Goal: Information Seeking & Learning: Check status

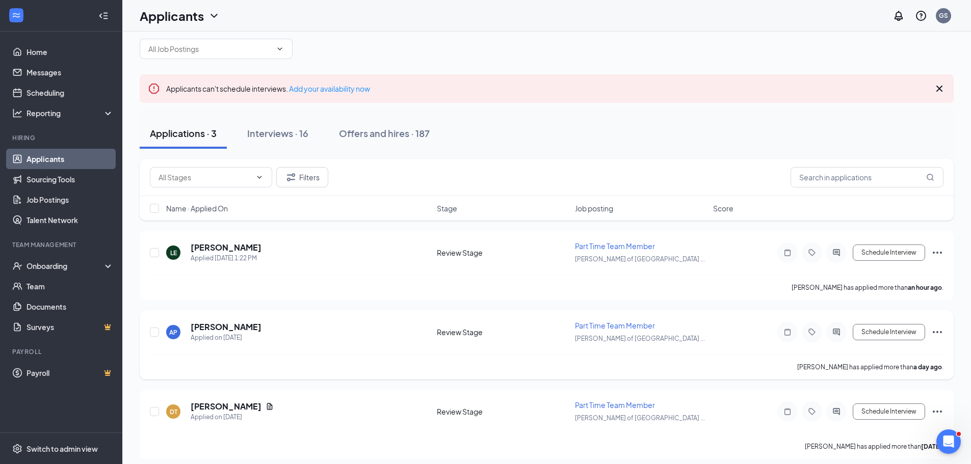
scroll to position [22, 0]
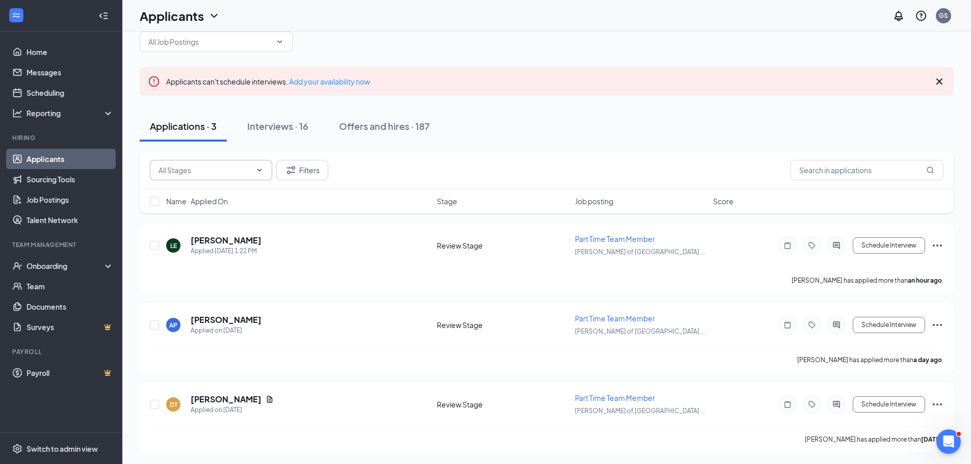
click at [227, 172] on input "text" at bounding box center [205, 170] width 93 height 11
click at [380, 202] on div "Name · Applied On" at bounding box center [298, 201] width 265 height 10
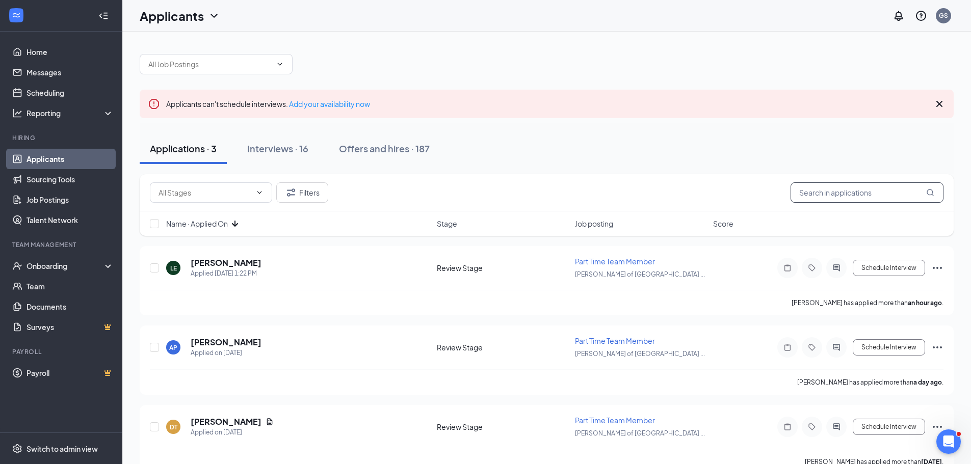
click at [872, 195] on input "text" at bounding box center [867, 192] width 153 height 20
click at [908, 154] on div "Applications · 3 Interviews · 16 Offers and hires · 187" at bounding box center [547, 149] width 814 height 31
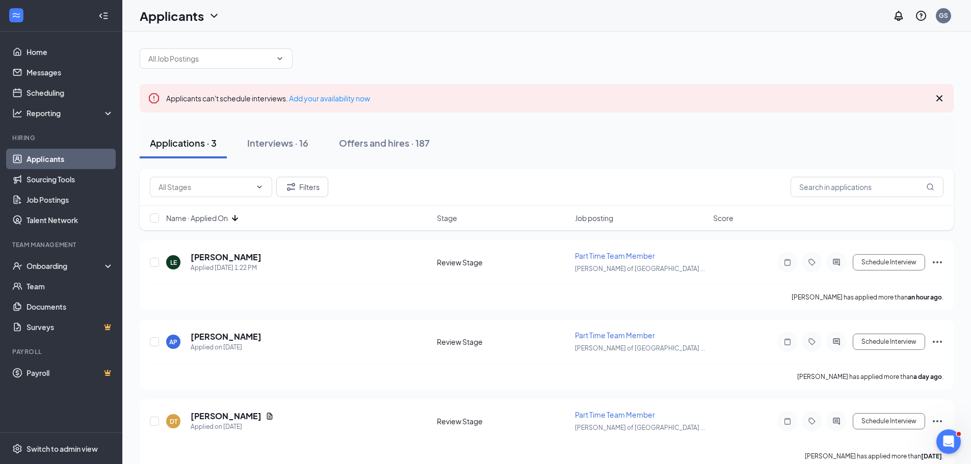
scroll to position [22, 0]
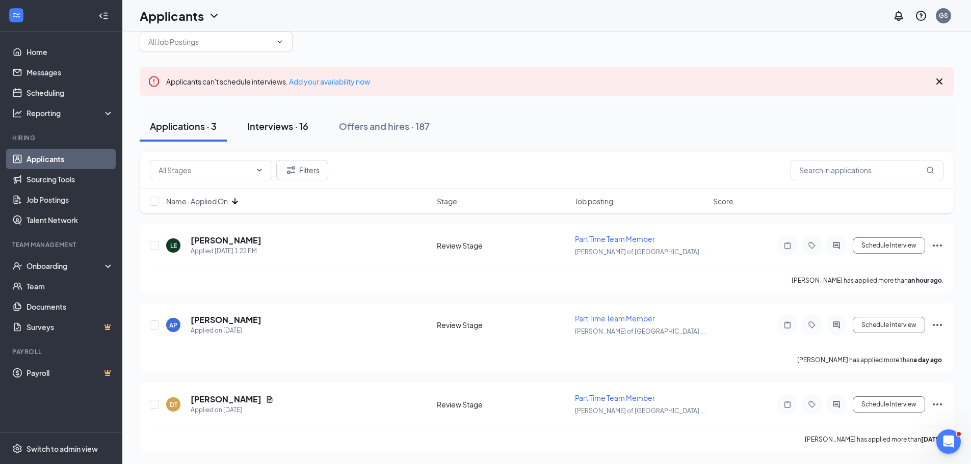
click at [294, 116] on button "Interviews · 16" at bounding box center [278, 126] width 82 height 31
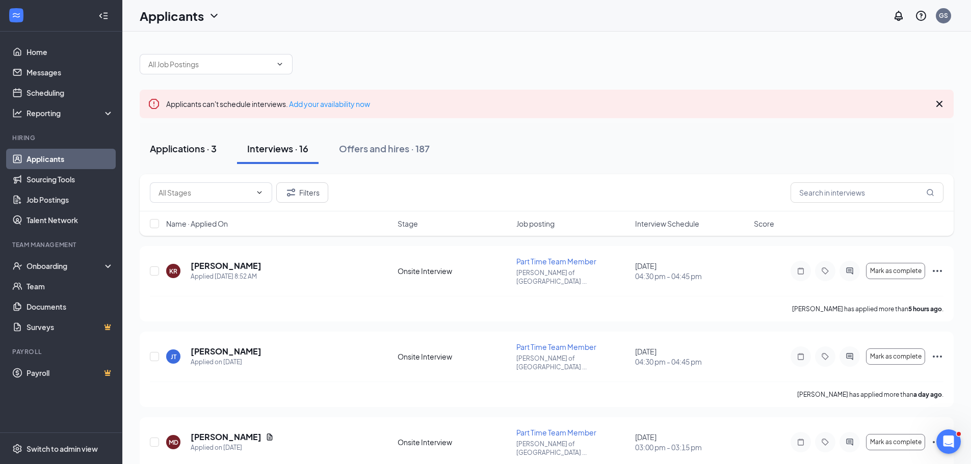
click at [186, 144] on div "Applications · 3" at bounding box center [183, 148] width 67 height 13
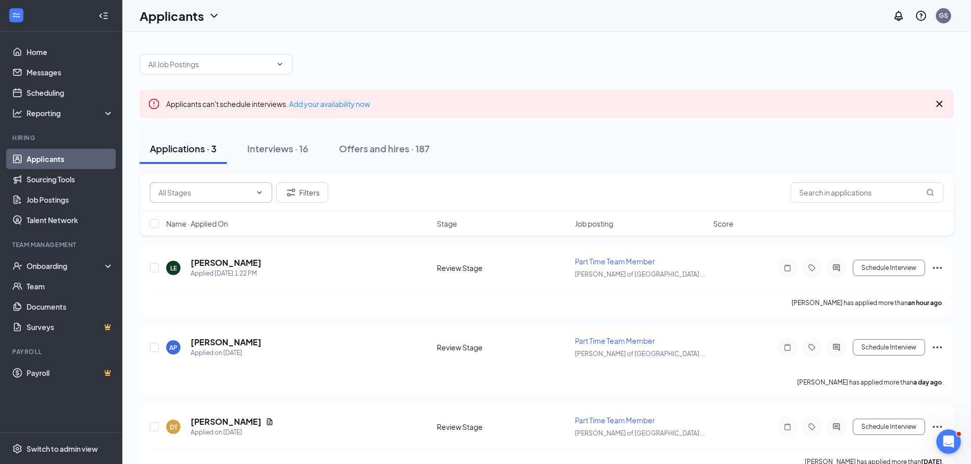
click at [180, 195] on input "text" at bounding box center [205, 192] width 93 height 11
click at [284, 193] on button "Filters" at bounding box center [302, 192] width 52 height 20
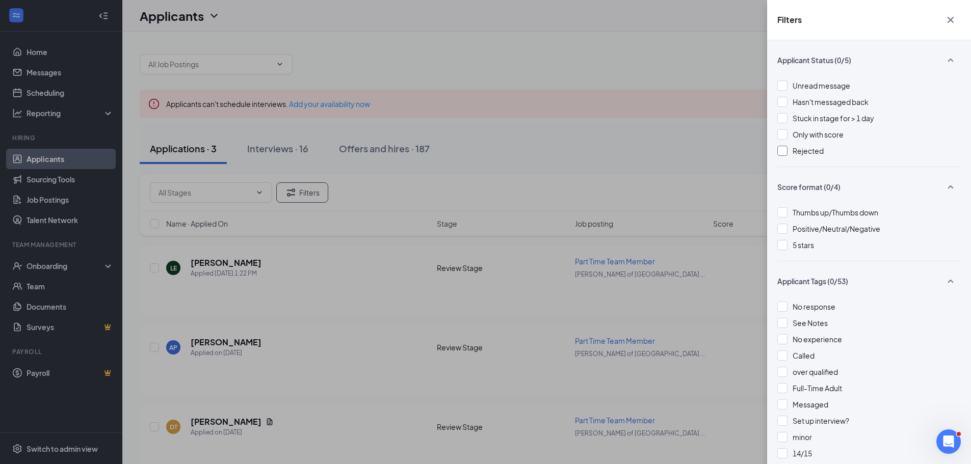
click at [804, 156] on div "Rejected" at bounding box center [808, 150] width 31 height 11
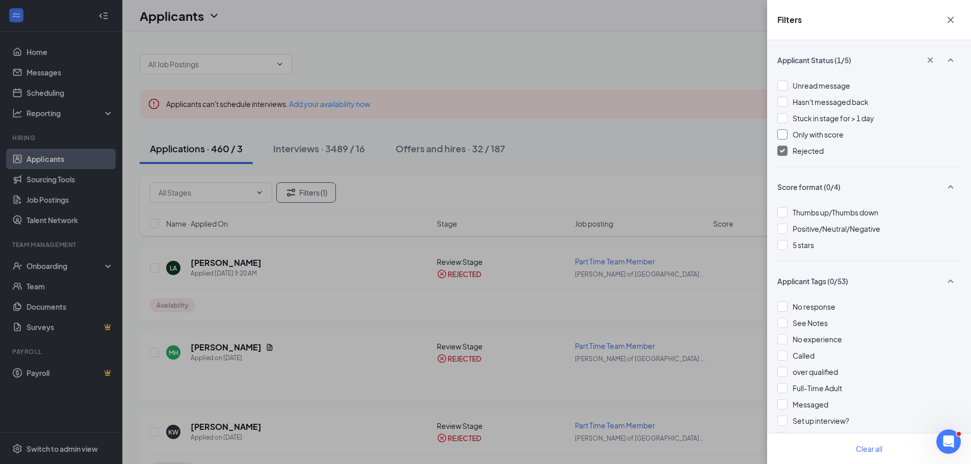
click at [787, 101] on div at bounding box center [782, 102] width 10 height 10
click at [778, 148] on div at bounding box center [782, 151] width 10 height 10
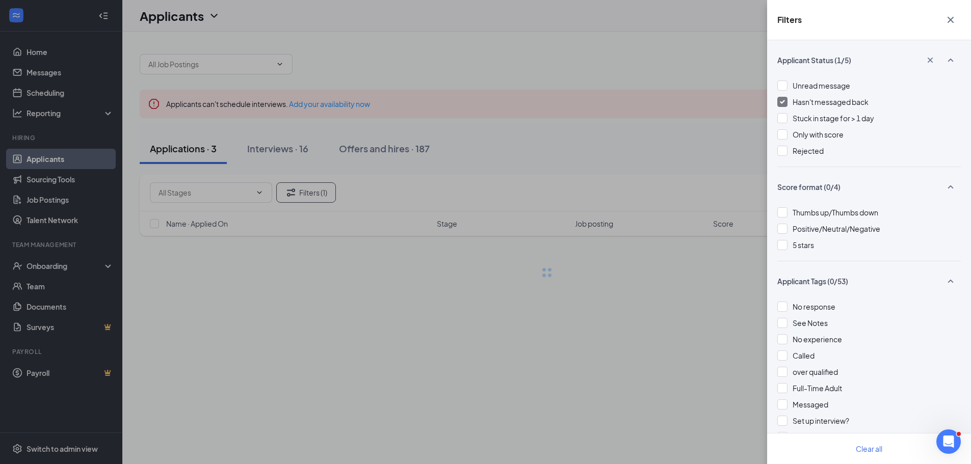
click at [788, 101] on div "Hasn't messaged back" at bounding box center [869, 101] width 184 height 11
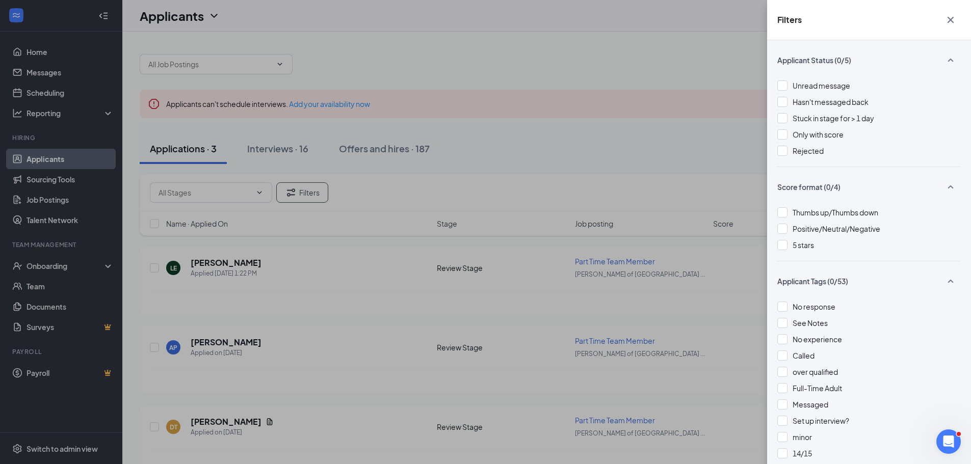
click at [955, 23] on icon "Cross" at bounding box center [951, 20] width 12 height 12
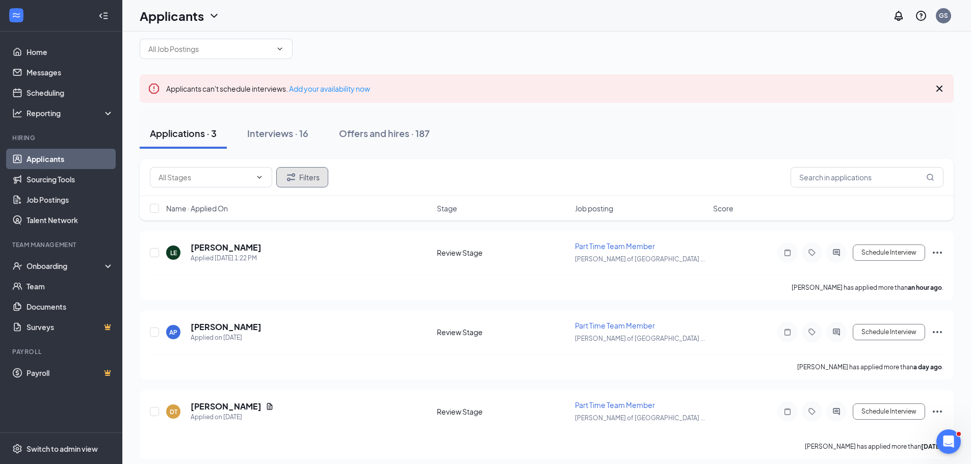
scroll to position [22, 0]
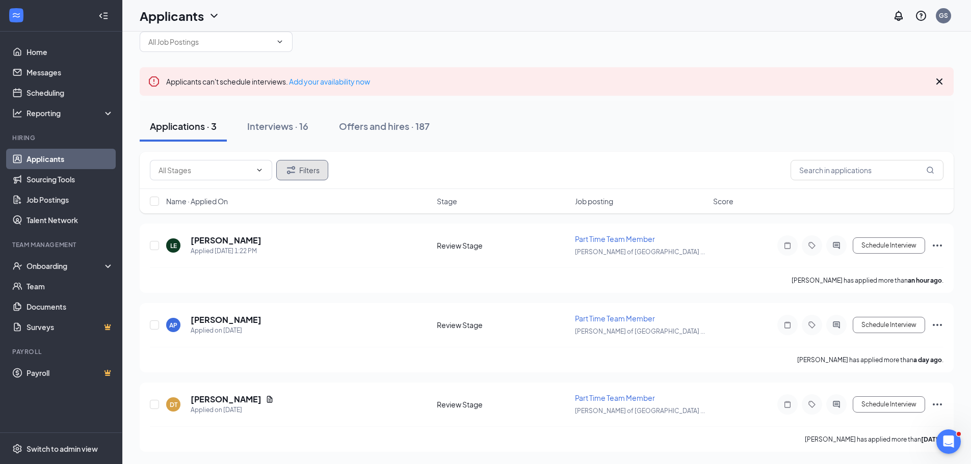
click at [293, 167] on icon "Filter" at bounding box center [291, 170] width 8 height 8
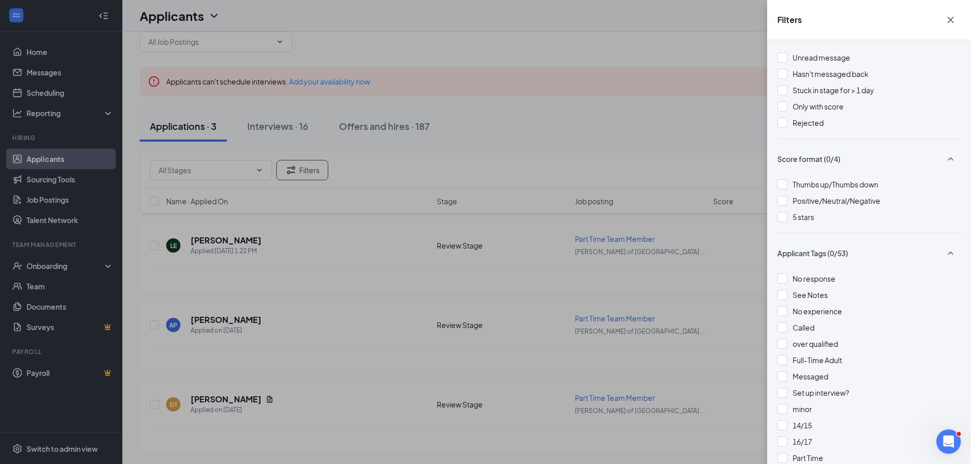
scroll to position [0, 0]
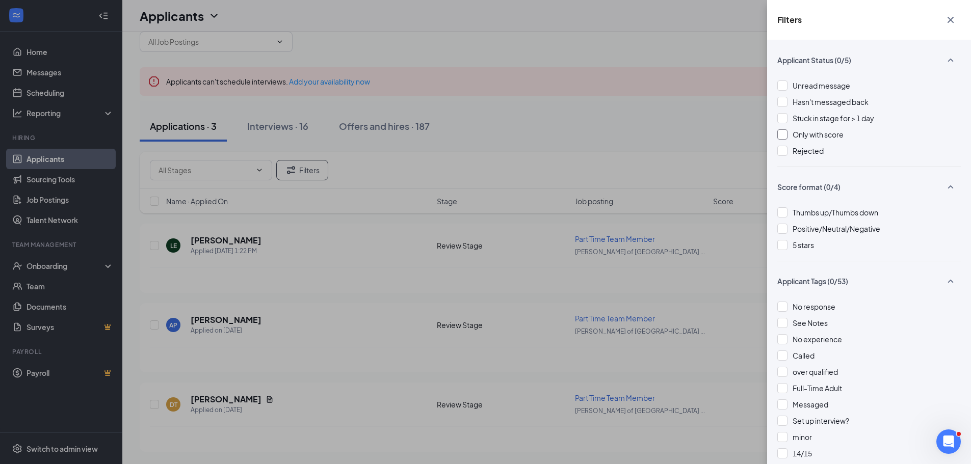
click at [829, 137] on span "Only with score" at bounding box center [818, 134] width 51 height 9
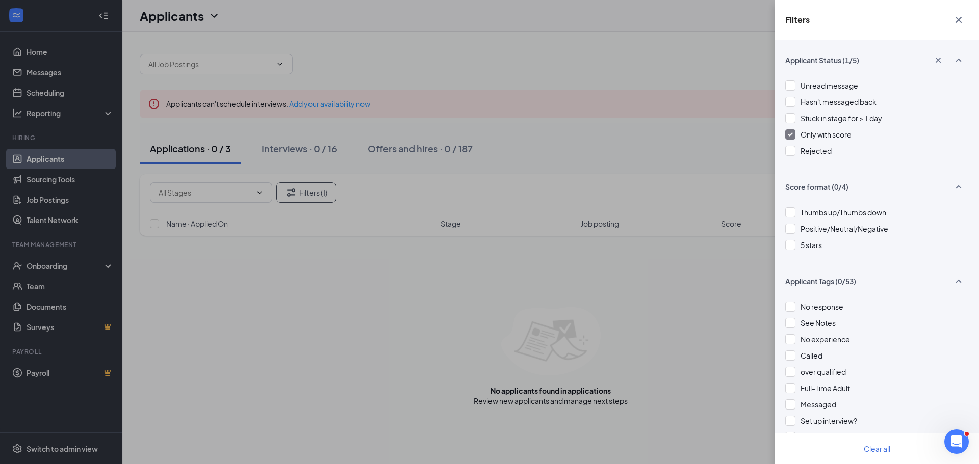
click at [829, 137] on span "Only with score" at bounding box center [825, 134] width 51 height 9
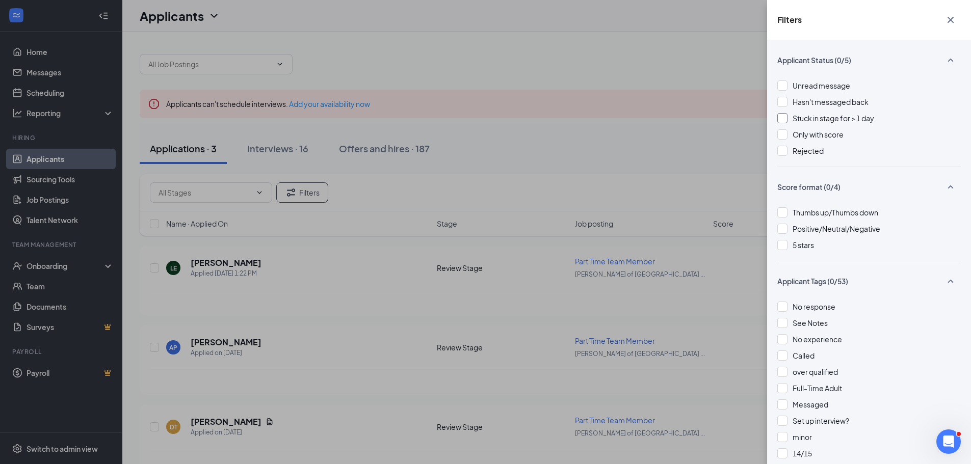
click at [828, 119] on span "Stuck in stage for > 1 day" at bounding box center [834, 118] width 82 height 9
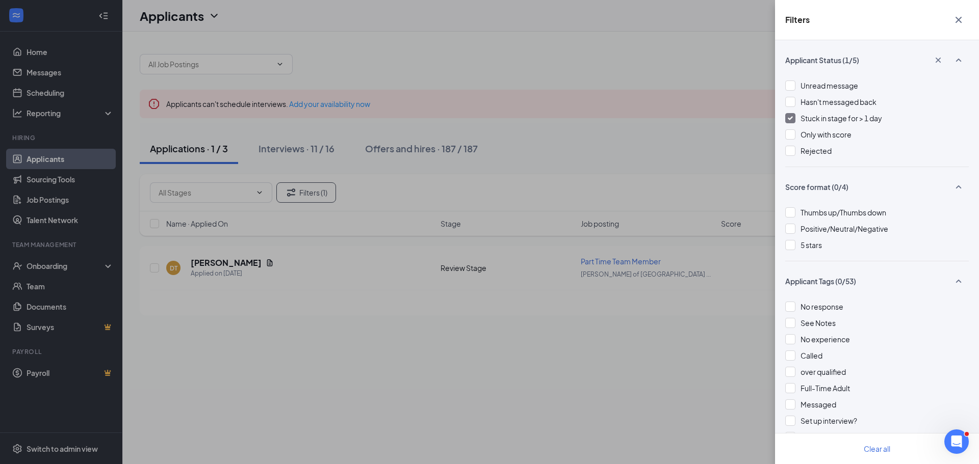
click at [828, 119] on span "Stuck in stage for > 1 day" at bounding box center [841, 118] width 82 height 9
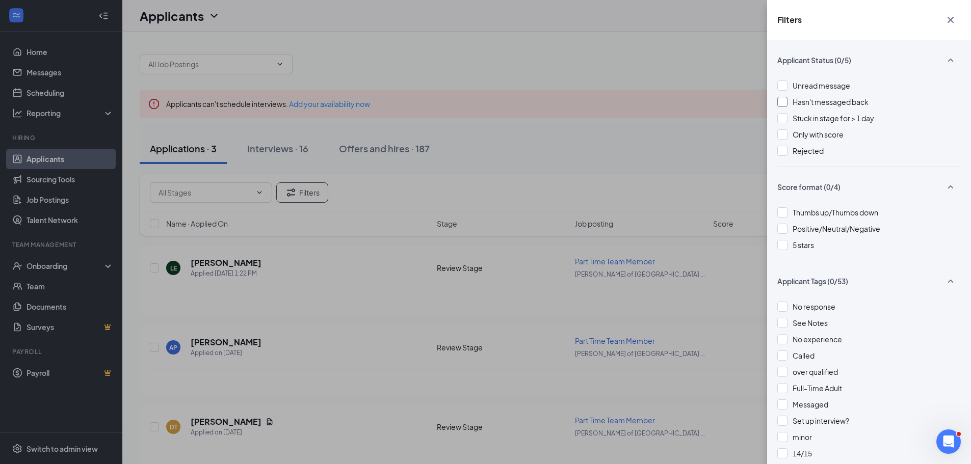
click at [826, 103] on span "Hasn't messaged back" at bounding box center [831, 101] width 76 height 9
click at [803, 103] on span "Hasn't messaged back" at bounding box center [831, 101] width 76 height 9
click at [804, 150] on span "Rejected" at bounding box center [808, 150] width 31 height 9
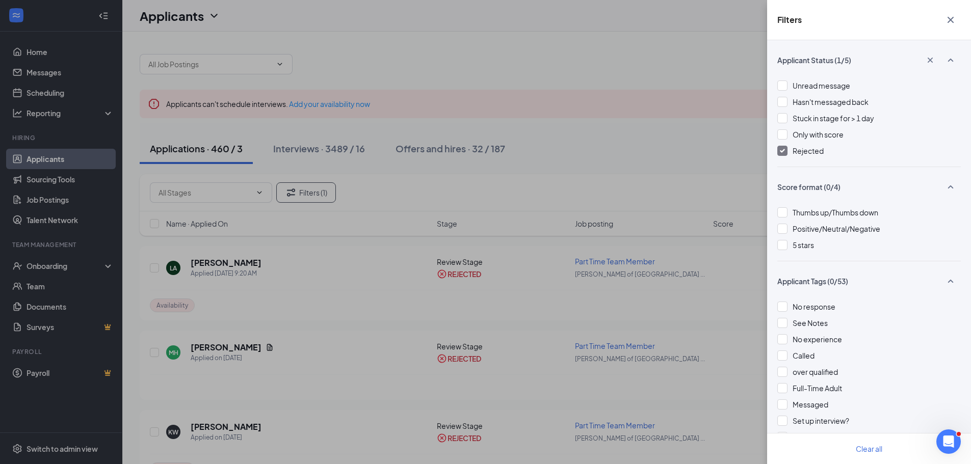
click at [953, 18] on icon "Cross" at bounding box center [951, 20] width 12 height 12
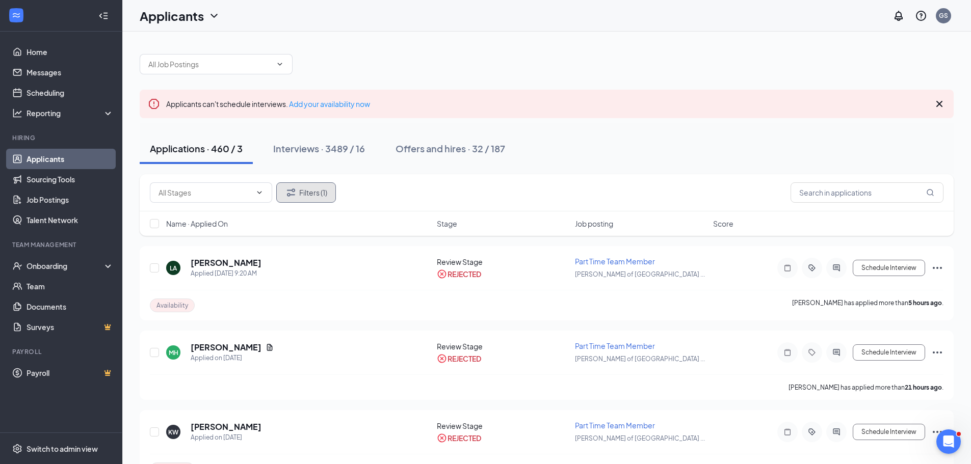
click at [314, 193] on button "Filters (1)" at bounding box center [306, 192] width 60 height 20
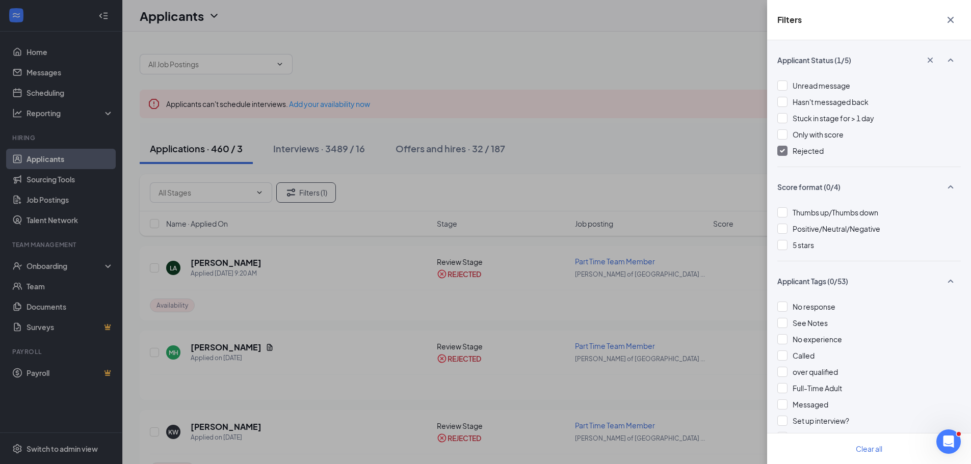
click at [799, 150] on span "Rejected" at bounding box center [808, 150] width 31 height 9
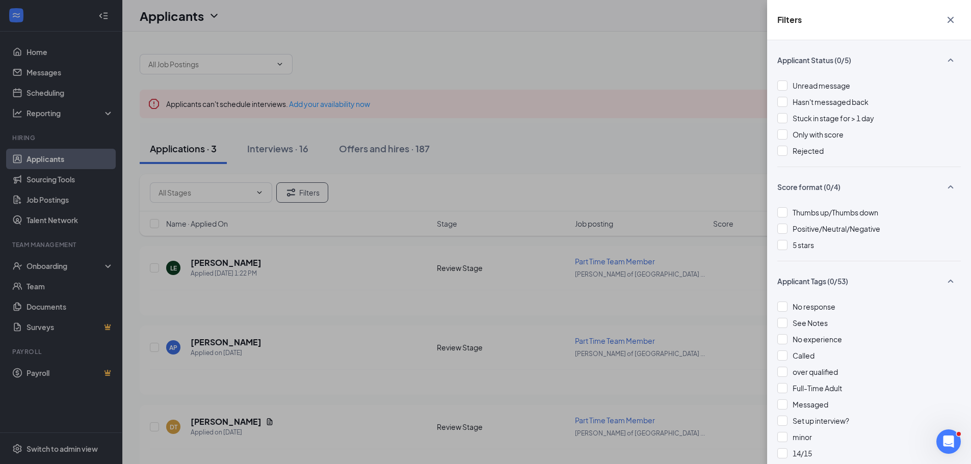
click at [955, 14] on icon "Cross" at bounding box center [951, 20] width 12 height 12
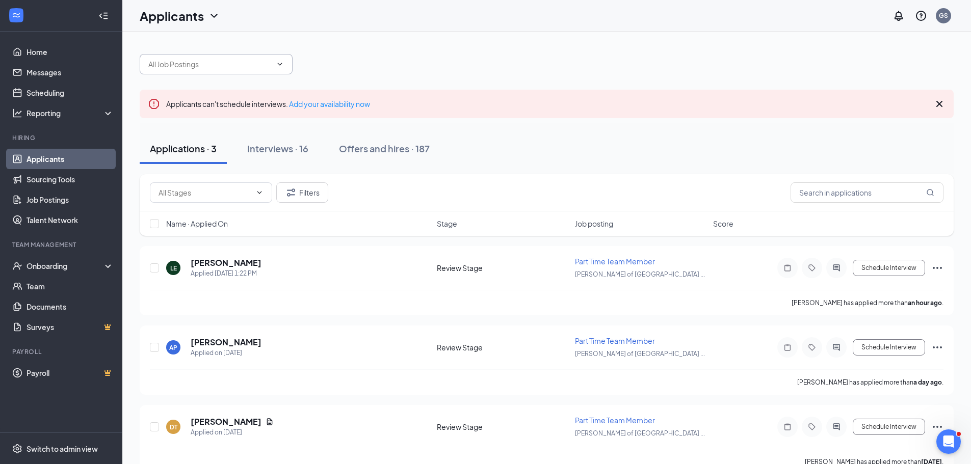
click at [209, 63] on input "text" at bounding box center [209, 64] width 123 height 11
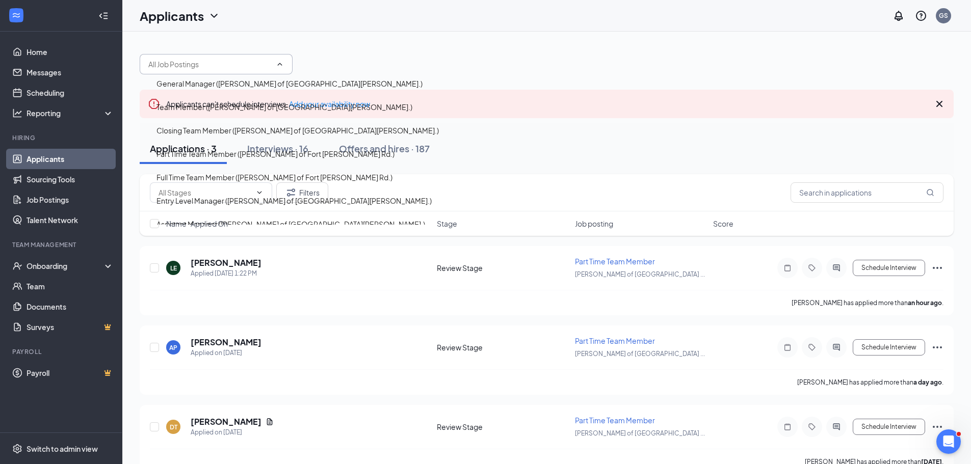
click at [356, 67] on div "General Manager ([PERSON_NAME] of Fort [PERSON_NAME] Rd.) Team Member ([PERSON_…" at bounding box center [547, 59] width 814 height 31
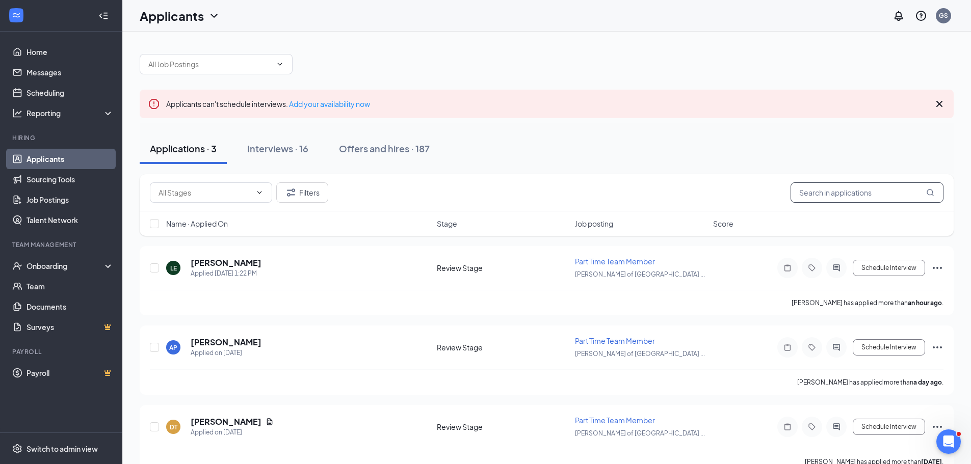
click at [855, 188] on input "text" at bounding box center [867, 192] width 153 height 20
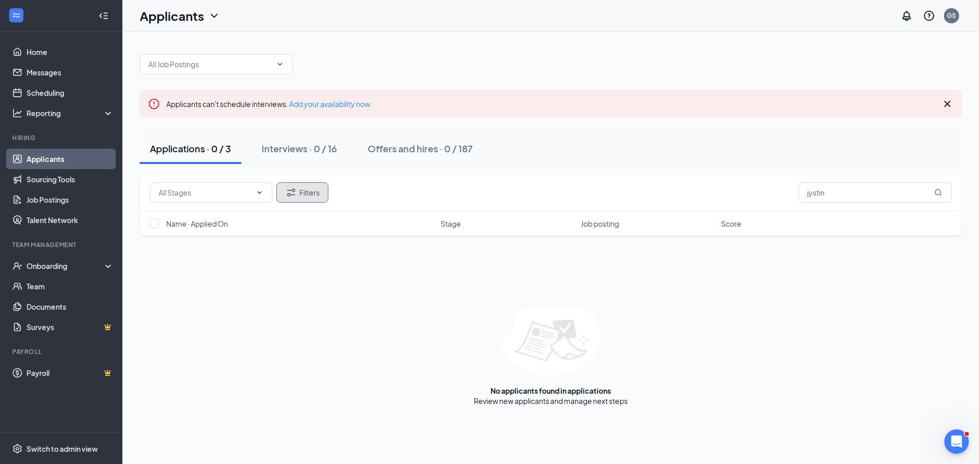
click at [308, 192] on button "Filters" at bounding box center [302, 192] width 52 height 20
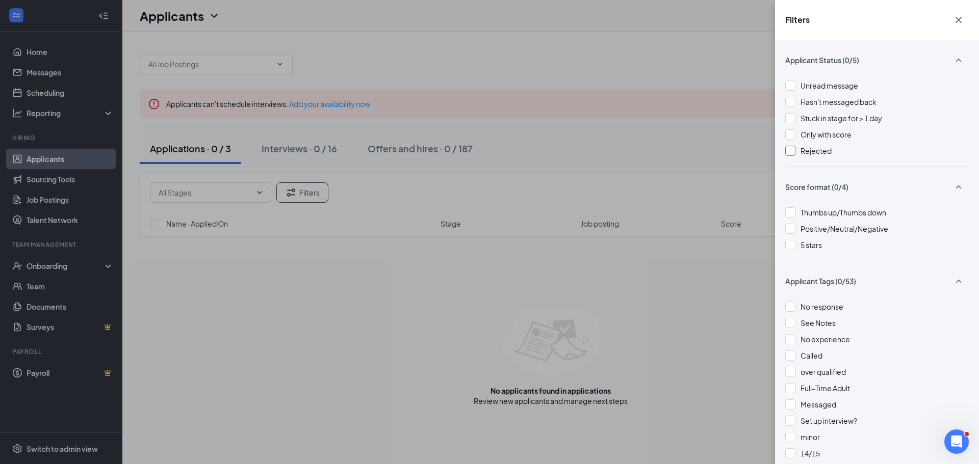
click at [802, 151] on span "Rejected" at bounding box center [815, 150] width 31 height 9
click at [587, 167] on div "Filters Applicant Status (1/5) Unread message Hasn't messaged back Stuck in sta…" at bounding box center [489, 232] width 979 height 464
click at [587, 169] on div "Filters Applicant Status (1/5) Unread message Hasn't messaged back Stuck in sta…" at bounding box center [489, 232] width 979 height 464
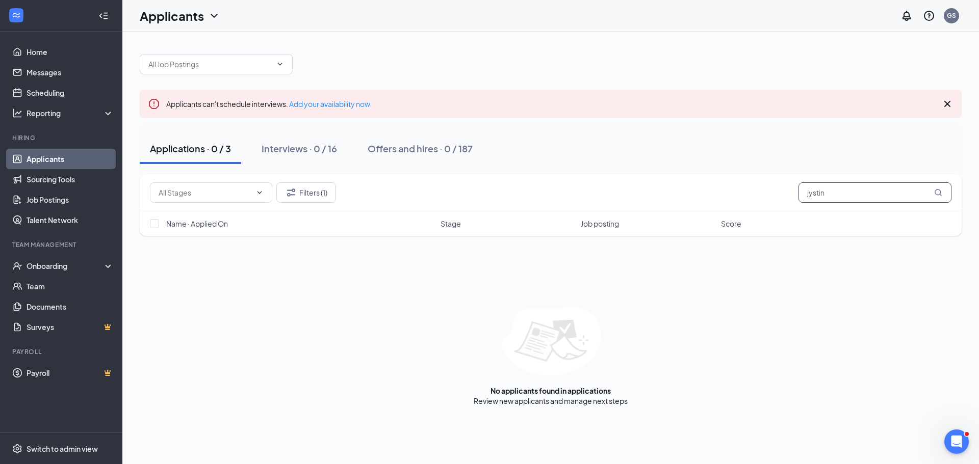
click at [858, 194] on input "jystin" at bounding box center [874, 192] width 153 height 20
type input "jy"
click at [321, 155] on button "Interviews · 9 / 16" at bounding box center [298, 149] width 95 height 31
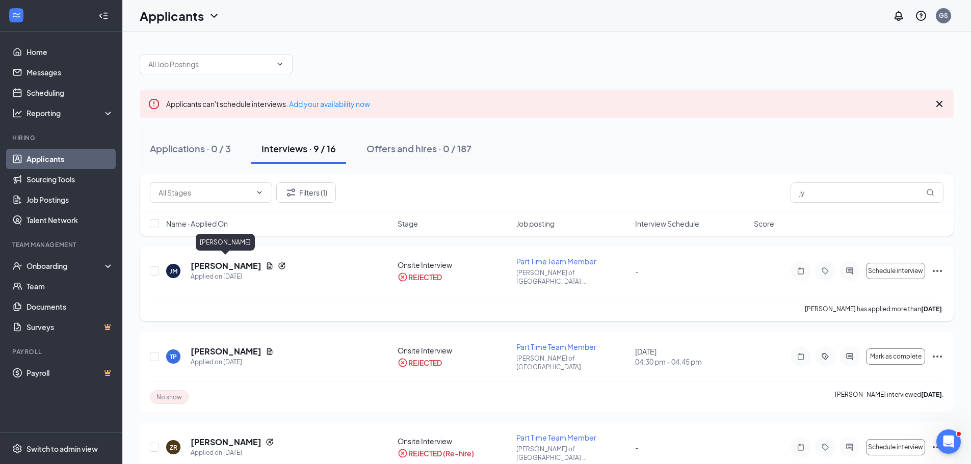
click at [250, 264] on h5 "[PERSON_NAME]" at bounding box center [226, 265] width 71 height 11
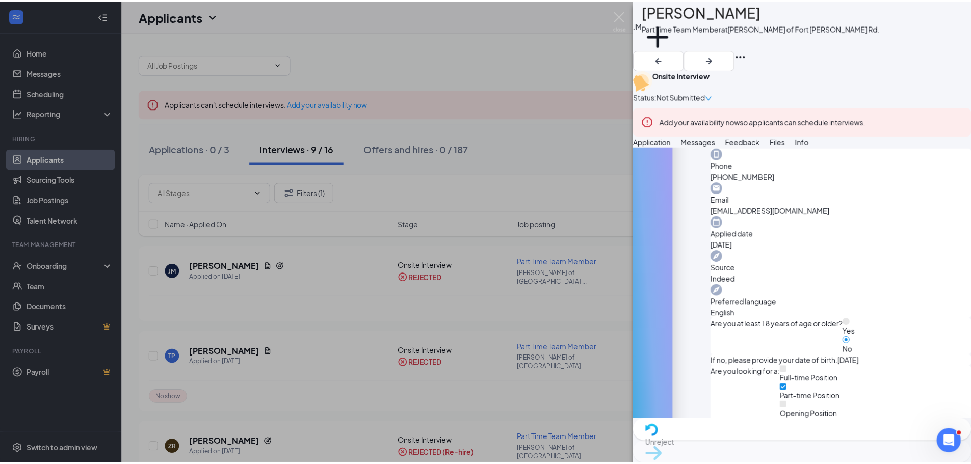
scroll to position [245, 0]
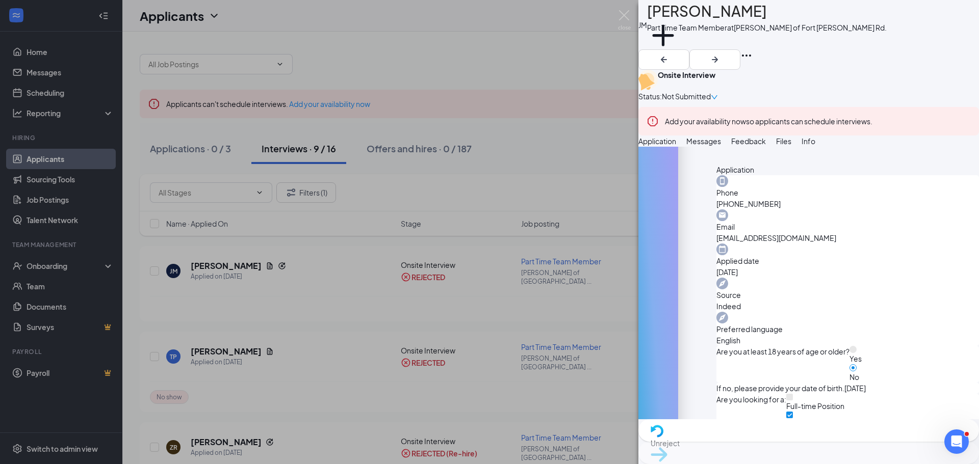
click at [575, 295] on div "[PERSON_NAME] [PERSON_NAME] Part Time Team Member at [GEOGRAPHIC_DATA][PERSON_N…" at bounding box center [489, 232] width 979 height 464
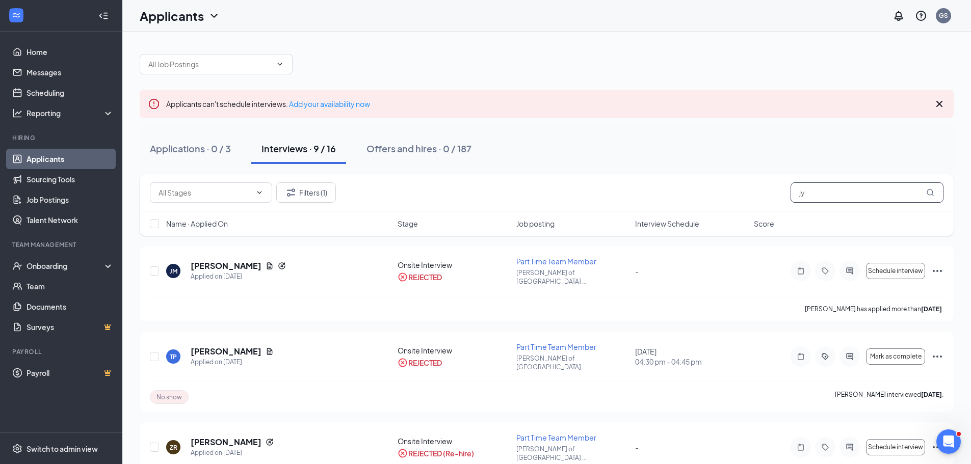
click at [815, 192] on input "jy" at bounding box center [867, 192] width 153 height 20
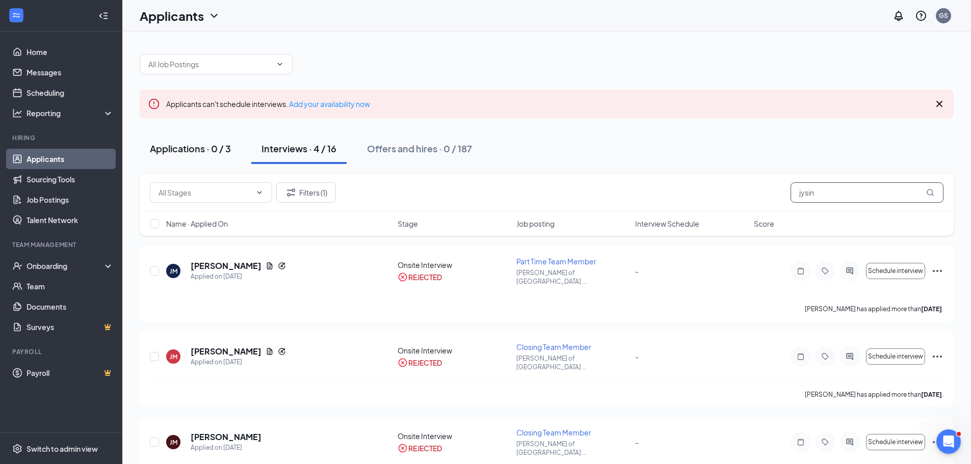
type input "jysin"
click at [197, 152] on div "Applications · 0 / 3" at bounding box center [190, 148] width 81 height 13
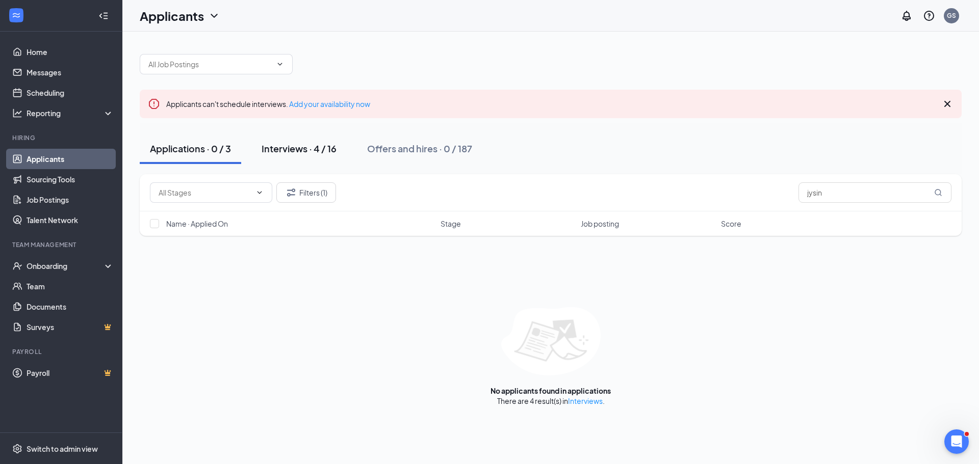
click at [343, 151] on button "Interviews · 4 / 16" at bounding box center [298, 149] width 95 height 31
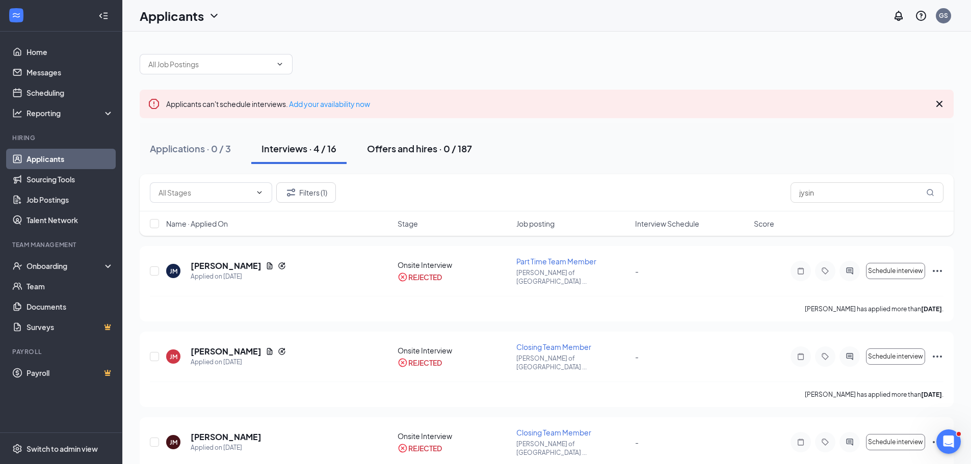
click at [421, 151] on div "Offers and hires · 0 / 187" at bounding box center [419, 148] width 105 height 13
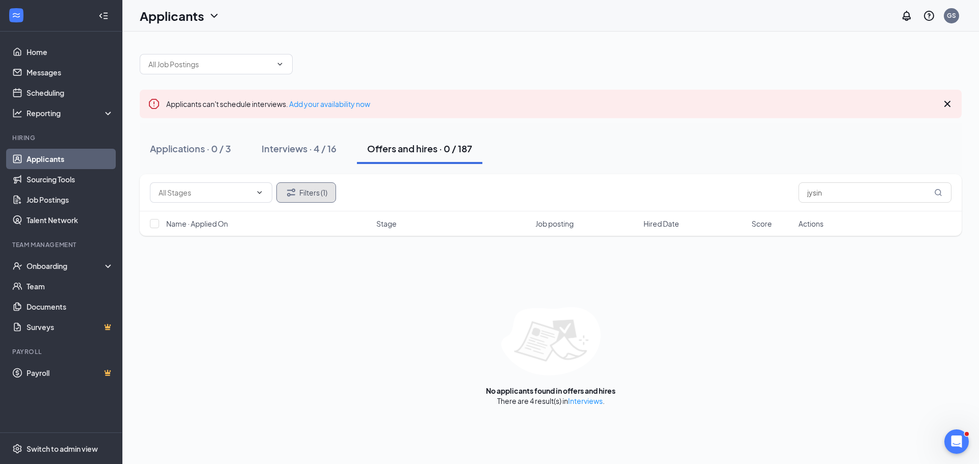
click at [315, 192] on button "Filters (1)" at bounding box center [306, 192] width 60 height 20
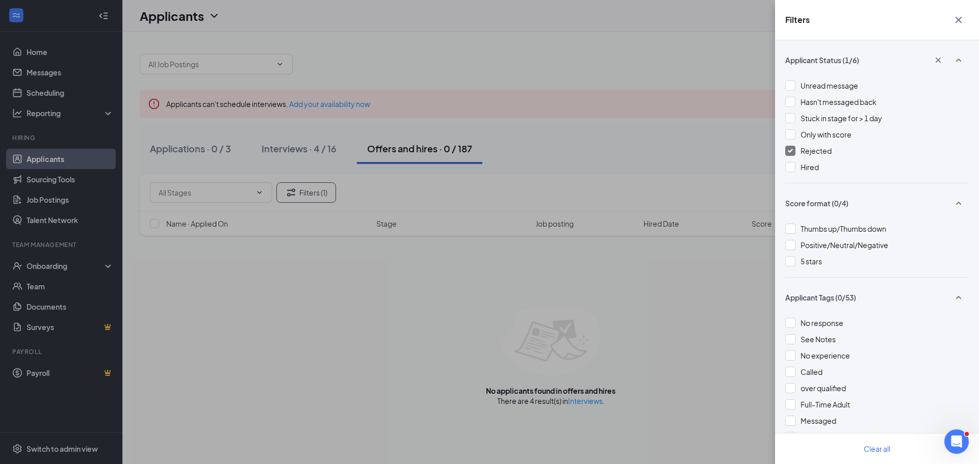
click at [791, 150] on img at bounding box center [790, 151] width 5 height 4
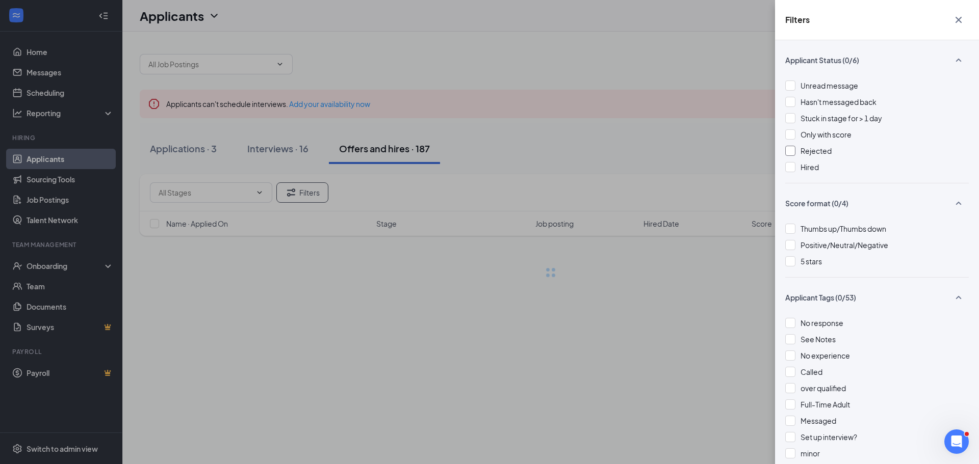
click at [667, 147] on div "Filters Applicant Status (0/6) Unread message Hasn't messaged back Stuck in sta…" at bounding box center [489, 232] width 979 height 464
click at [653, 170] on div "Filters Applicant Status (0/6) Unread message Hasn't messaged back Stuck in sta…" at bounding box center [489, 232] width 979 height 464
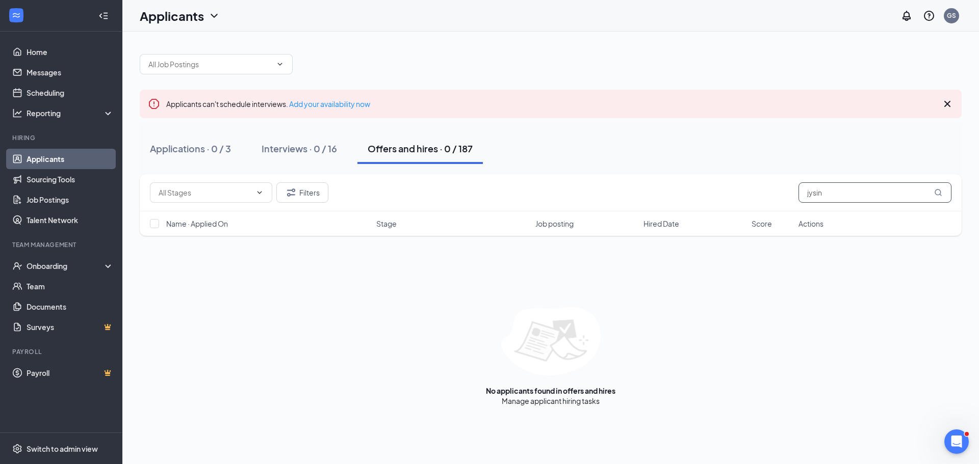
click at [867, 199] on input "jysin" at bounding box center [874, 192] width 153 height 20
type input "j"
click at [524, 151] on div "Applications · 0 / 3 Interviews · 0 / 16 Offers and hires · 0 / 187" at bounding box center [551, 149] width 822 height 31
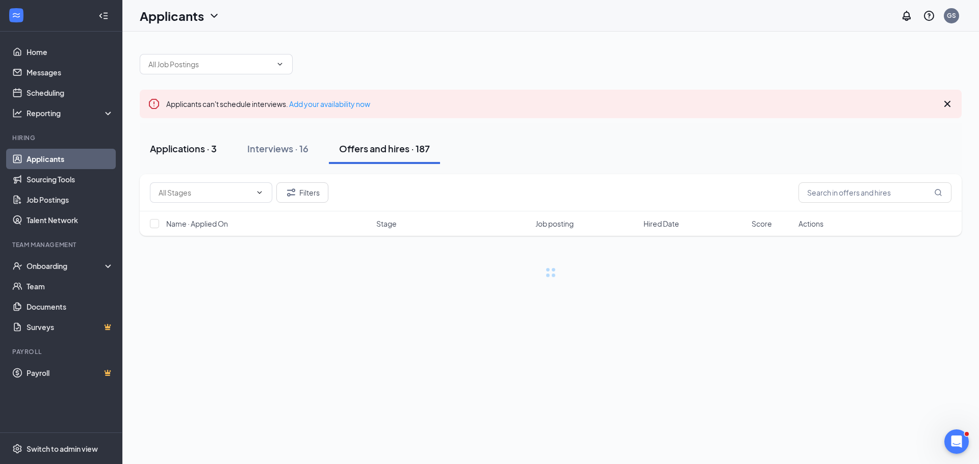
click at [185, 154] on div "Applications · 3" at bounding box center [183, 148] width 67 height 13
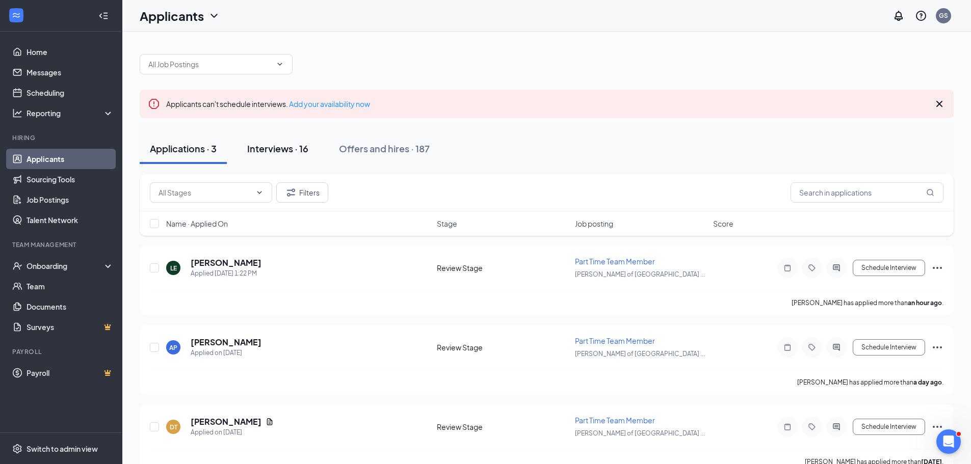
click at [303, 150] on div "Interviews · 16" at bounding box center [277, 148] width 61 height 13
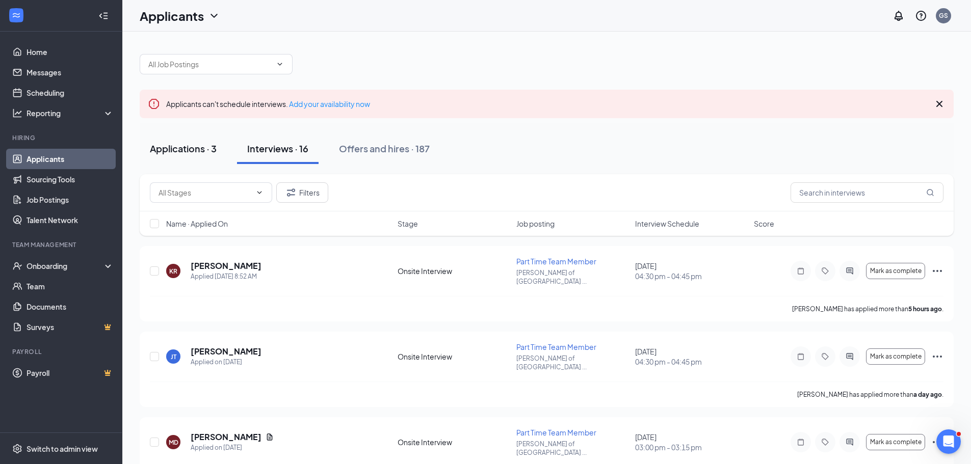
click at [178, 139] on button "Applications · 3" at bounding box center [183, 149] width 87 height 31
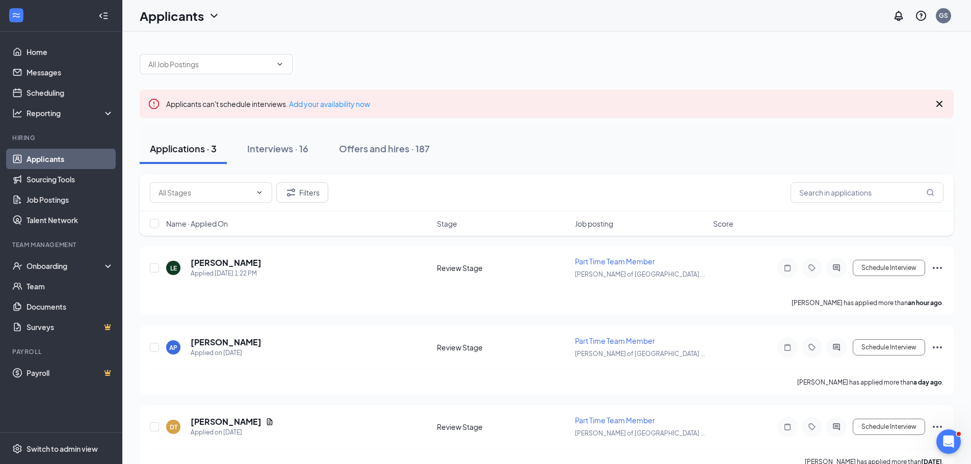
drag, startPoint x: 956, startPoint y: 108, endPoint x: 936, endPoint y: 104, distance: 20.6
click at [953, 108] on div "General Manager ([PERSON_NAME] of Fort [PERSON_NAME] Rd.) Team Member ([PERSON_…" at bounding box center [546, 259] width 849 height 455
click at [936, 104] on icon "Cross" at bounding box center [939, 104] width 12 height 12
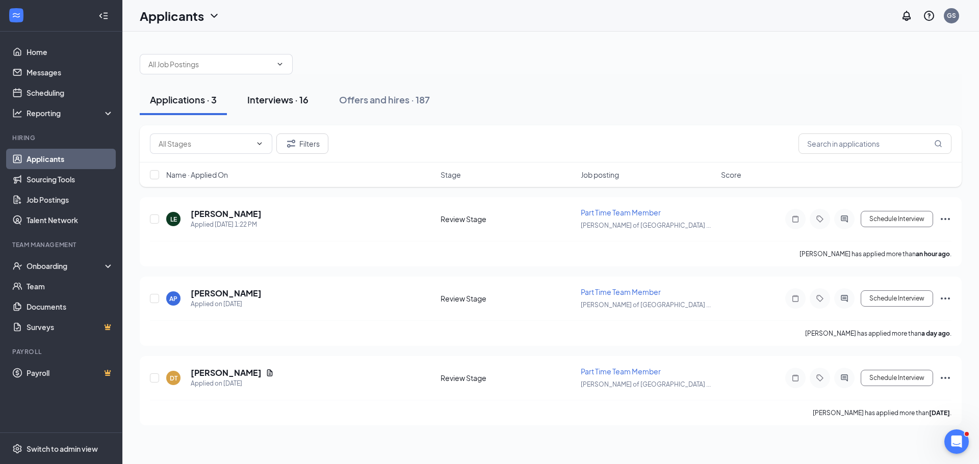
drag, startPoint x: 306, startPoint y: 97, endPoint x: 301, endPoint y: 101, distance: 6.1
click at [305, 97] on div "Interviews · 16" at bounding box center [277, 99] width 61 height 13
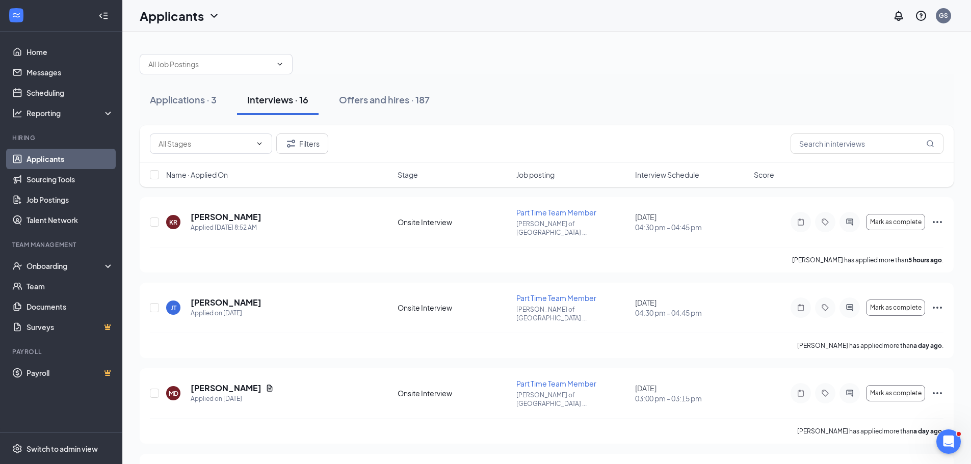
click at [604, 126] on div "Filters" at bounding box center [547, 143] width 814 height 37
